Goal: Find specific page/section: Find specific page/section

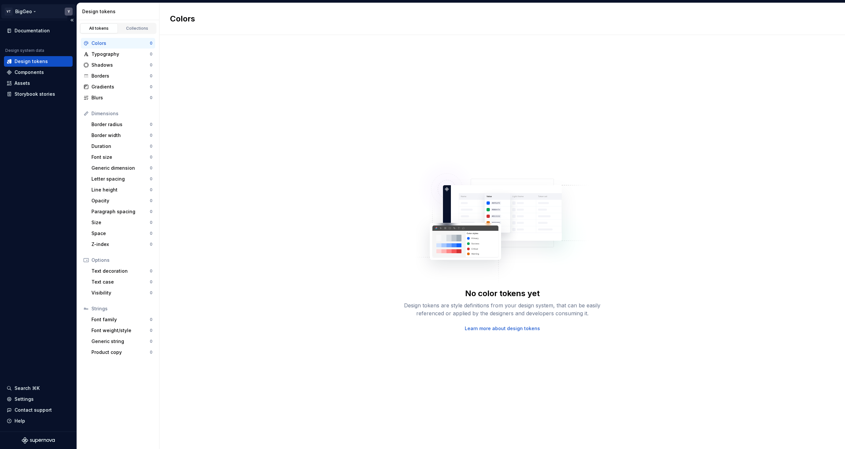
click at [24, 7] on html "VT BigGeo Y Documentation Design system data Design tokens Components Assets St…" at bounding box center [422, 224] width 845 height 449
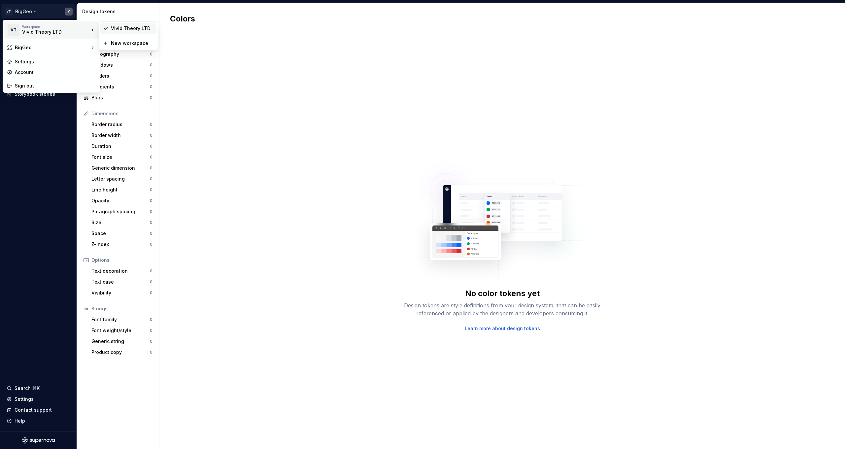
click at [106, 27] on icon at bounding box center [105, 28] width 5 height 5
click at [31, 7] on html "VT BigGeo Y Documentation Design system data Design tokens Components Assets St…" at bounding box center [422, 224] width 845 height 449
click at [122, 61] on div "[PERSON_NAME]" at bounding box center [132, 59] width 43 height 7
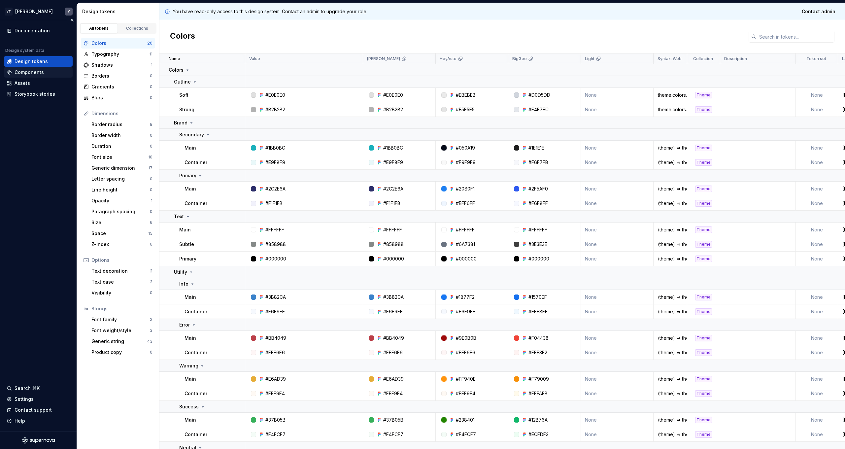
click at [40, 72] on div "Components" at bounding box center [29, 72] width 29 height 7
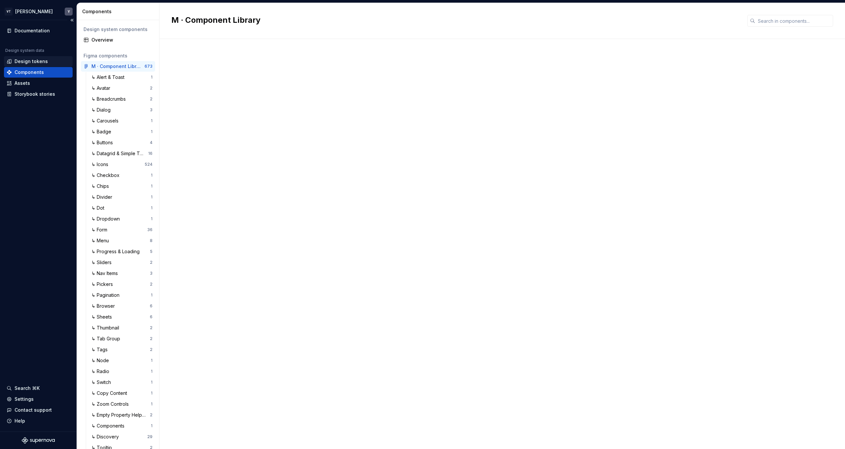
click at [41, 59] on div "Design tokens" at bounding box center [31, 61] width 33 height 7
